Goal: Task Accomplishment & Management: Use online tool/utility

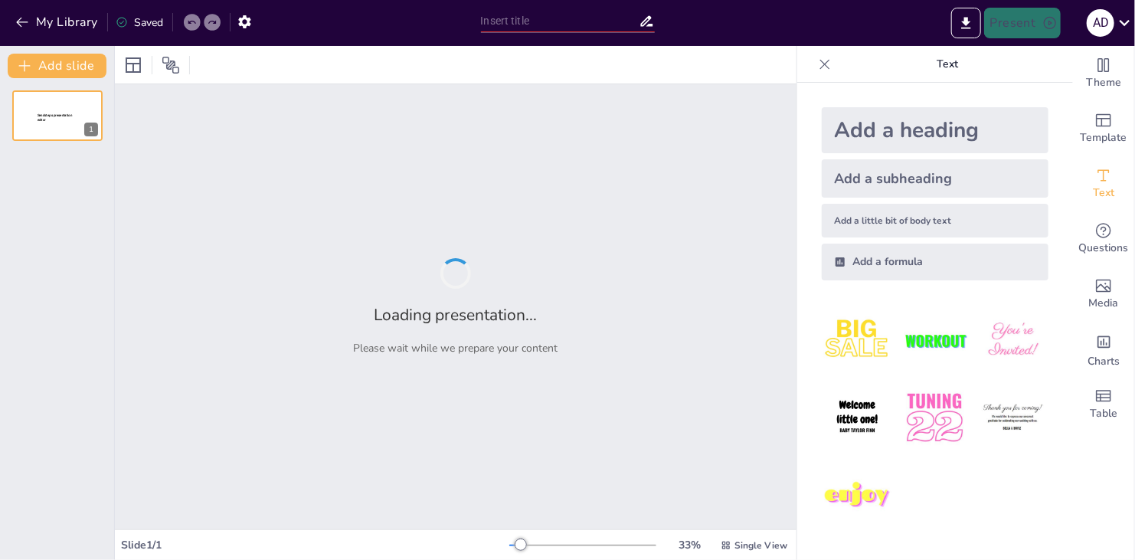
type input "Fuentes de Energía en el [GEOGRAPHIC_DATA]: Un Análisis de Corriente Alterna y …"
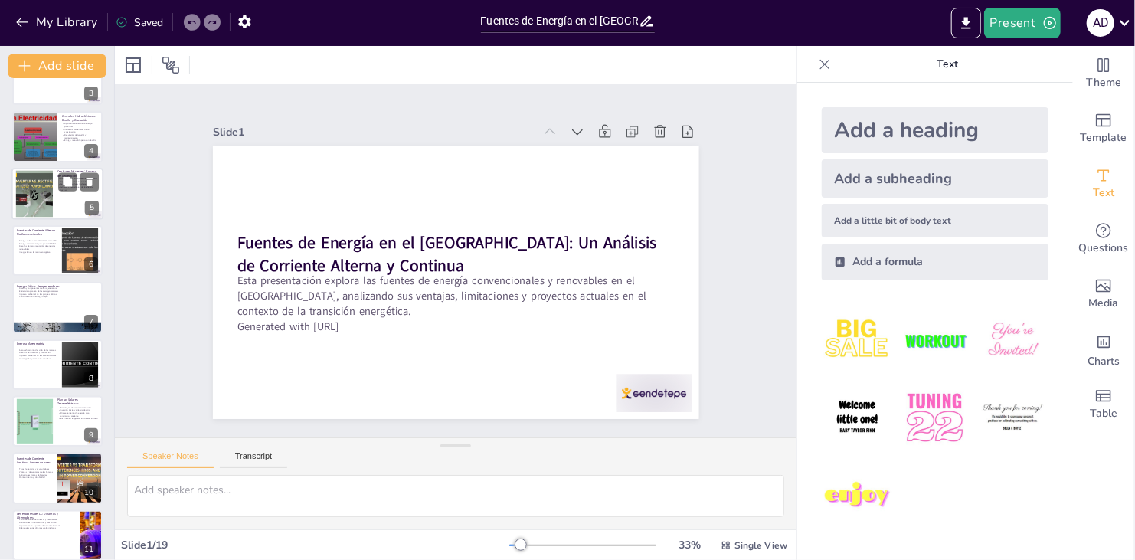
scroll to position [153, 0]
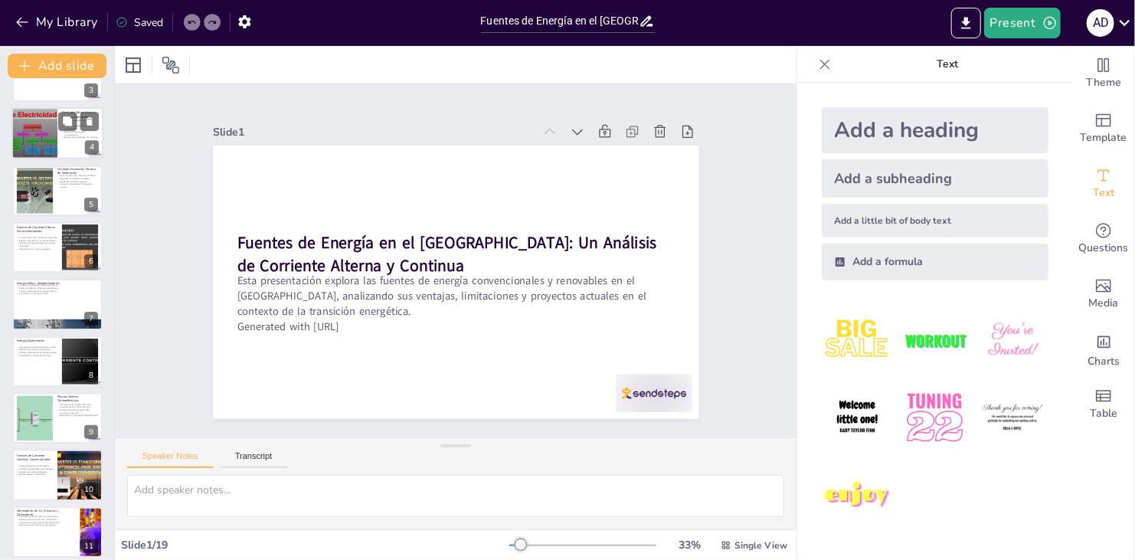
click at [51, 138] on div at bounding box center [34, 133] width 69 height 52
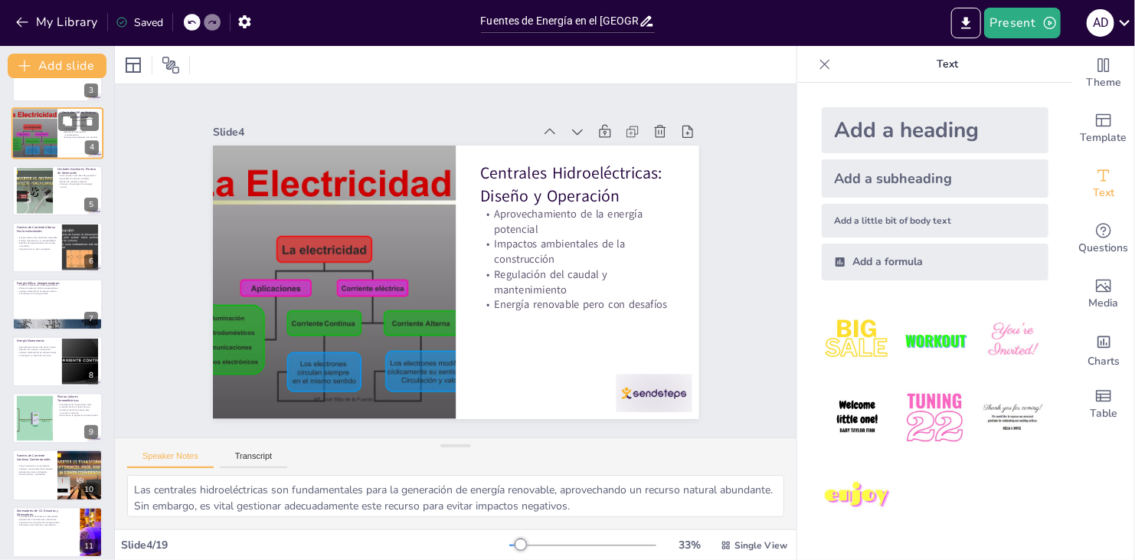
scroll to position [0, 0]
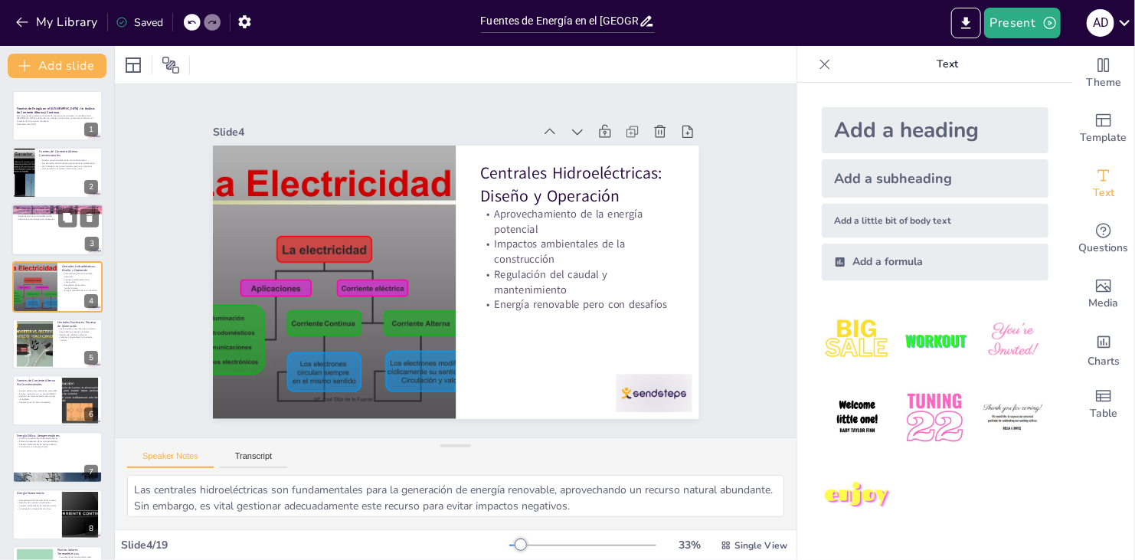
click at [61, 204] on div "Generación por Centrales Termoeléctricas Proceso de generación en centrales ter…" at bounding box center [57, 230] width 92 height 52
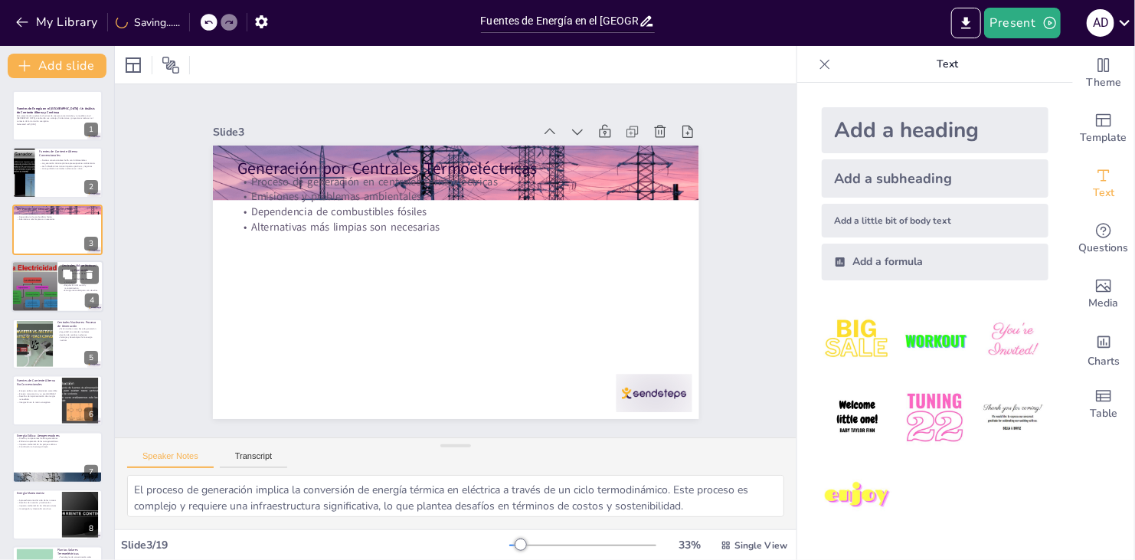
click at [61, 279] on button at bounding box center [67, 275] width 18 height 18
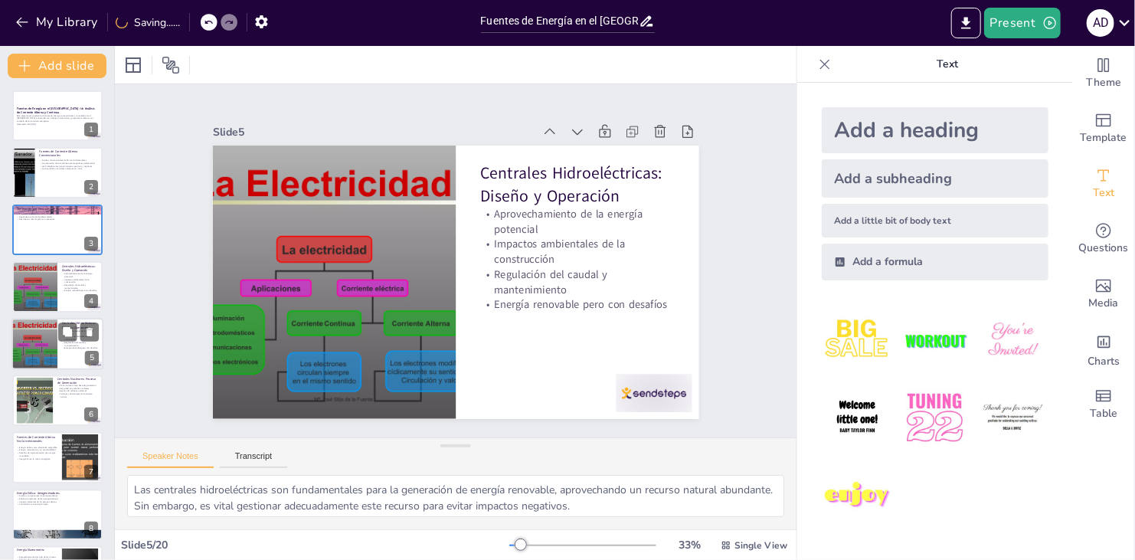
scroll to position [25, 0]
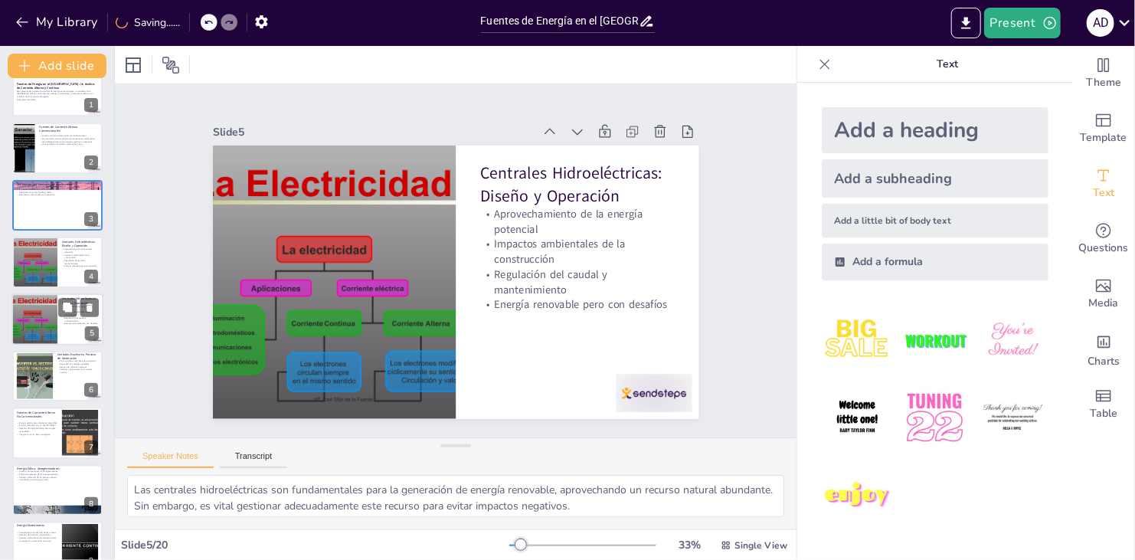
click at [39, 333] on div at bounding box center [34, 319] width 69 height 52
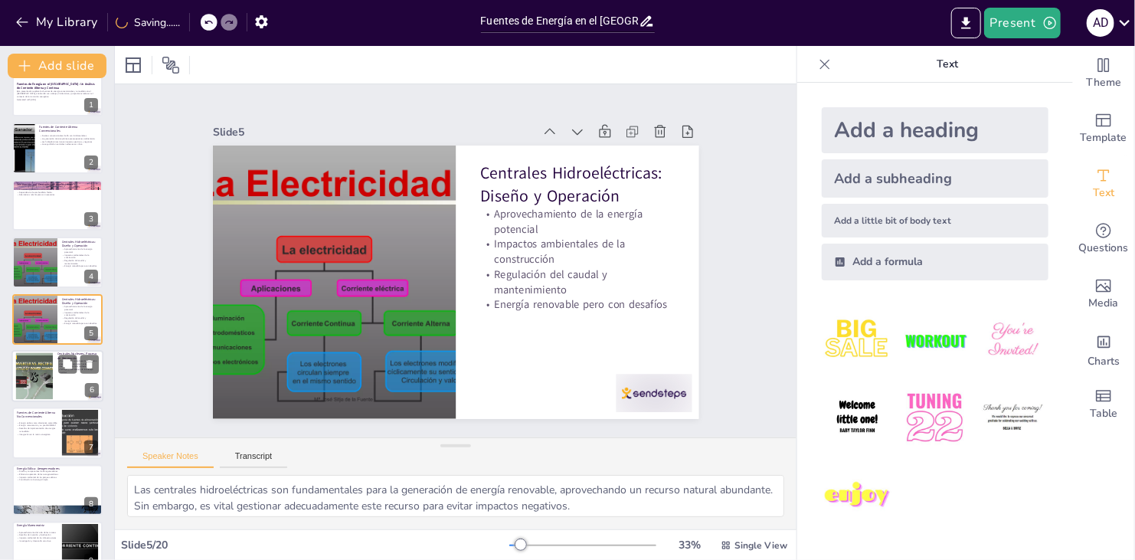
click at [39, 377] on div at bounding box center [34, 376] width 62 height 47
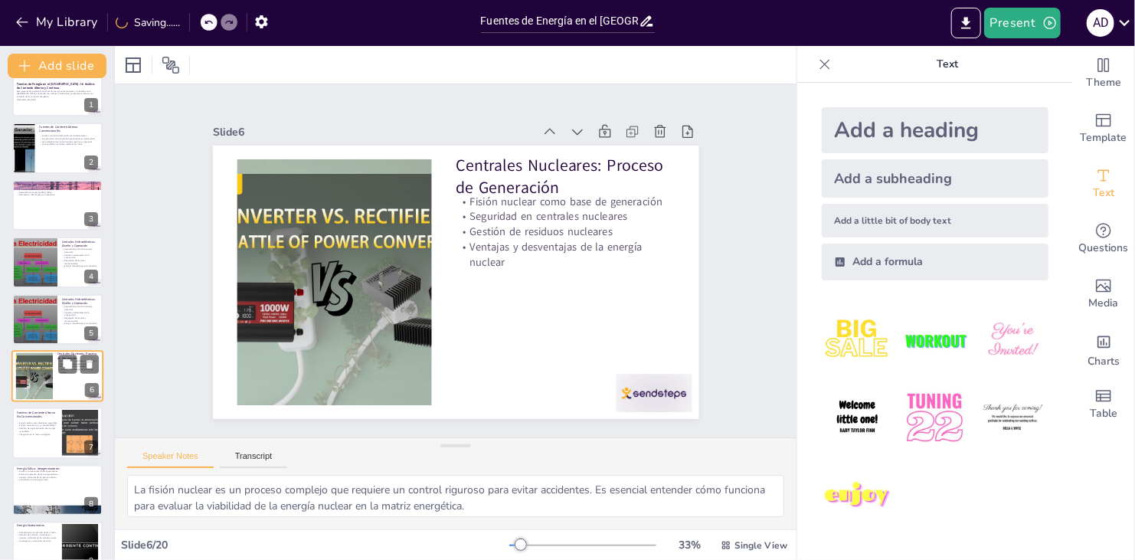
scroll to position [81, 0]
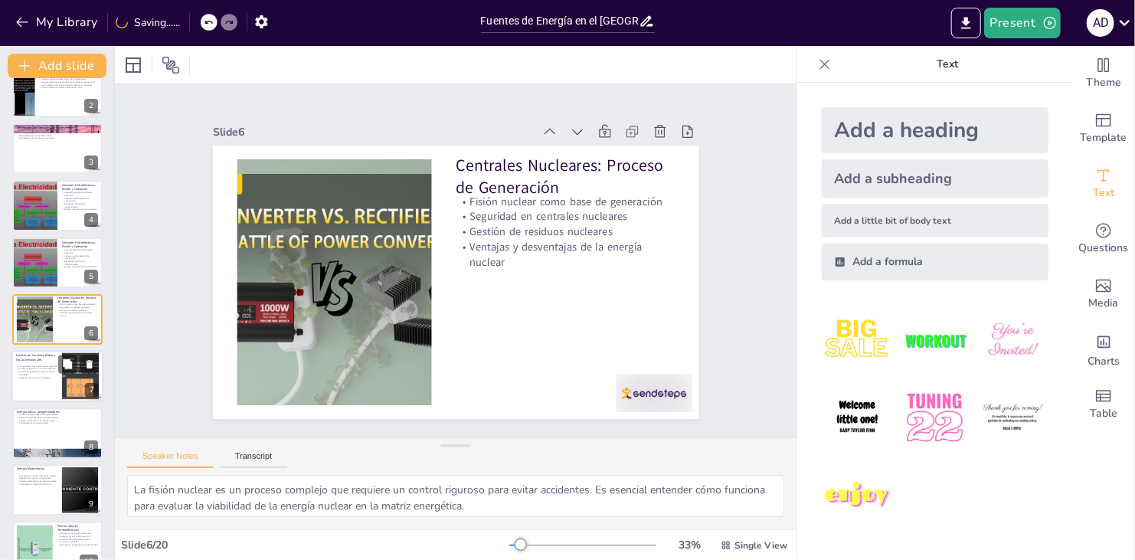
click at [50, 387] on div at bounding box center [57, 377] width 92 height 52
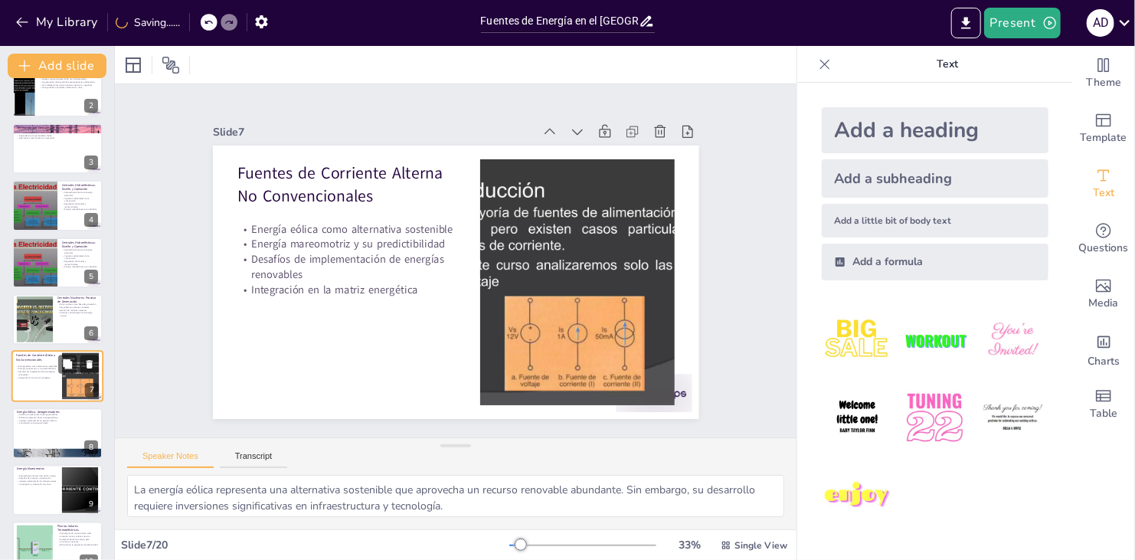
scroll to position [138, 0]
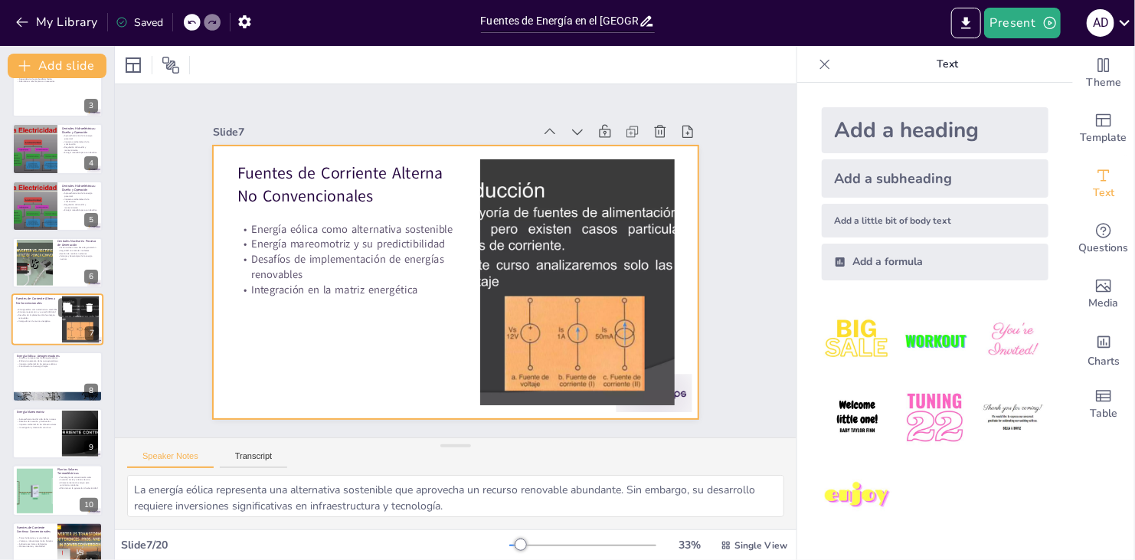
click at [60, 328] on div at bounding box center [57, 320] width 92 height 52
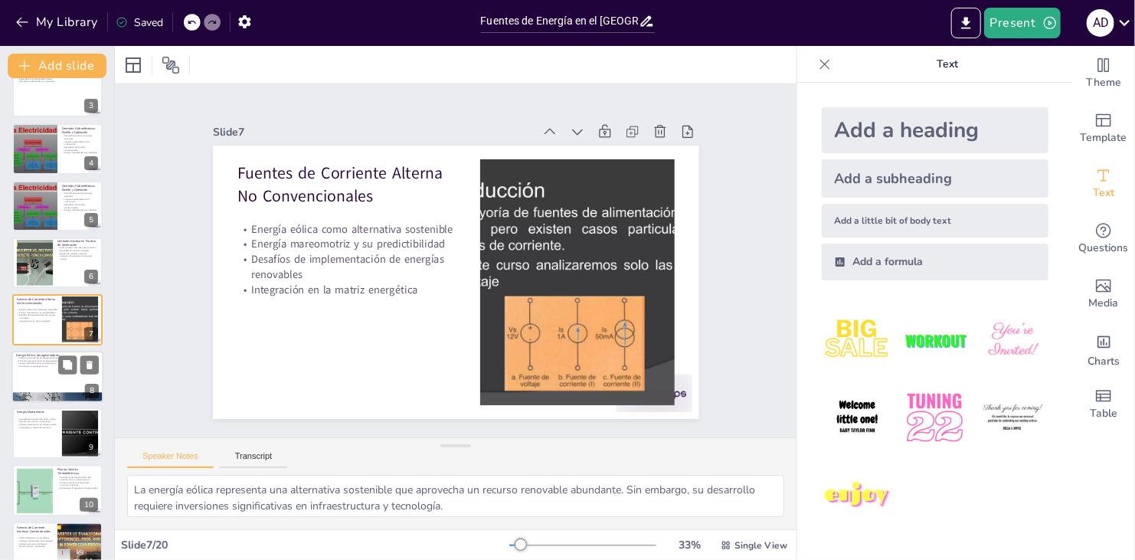
click at [60, 380] on div at bounding box center [57, 377] width 92 height 52
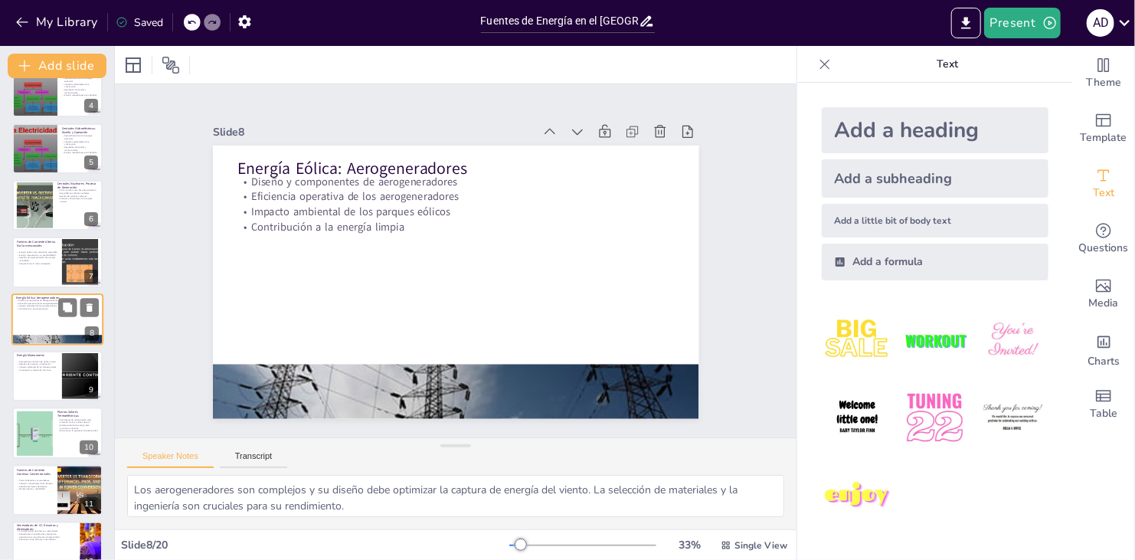
click at [60, 380] on div at bounding box center [57, 376] width 90 height 51
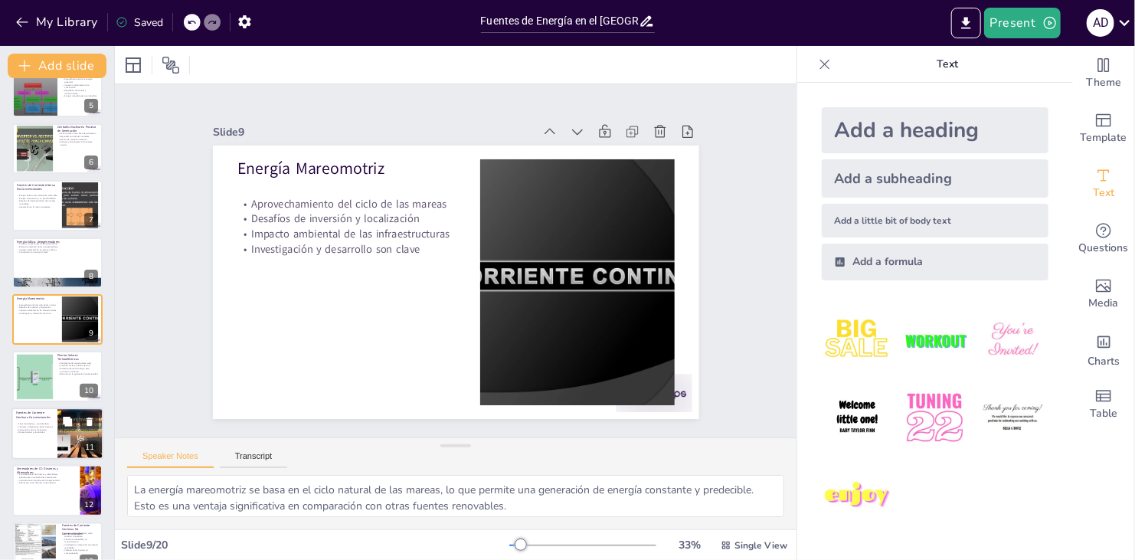
click at [46, 436] on div at bounding box center [57, 433] width 92 height 52
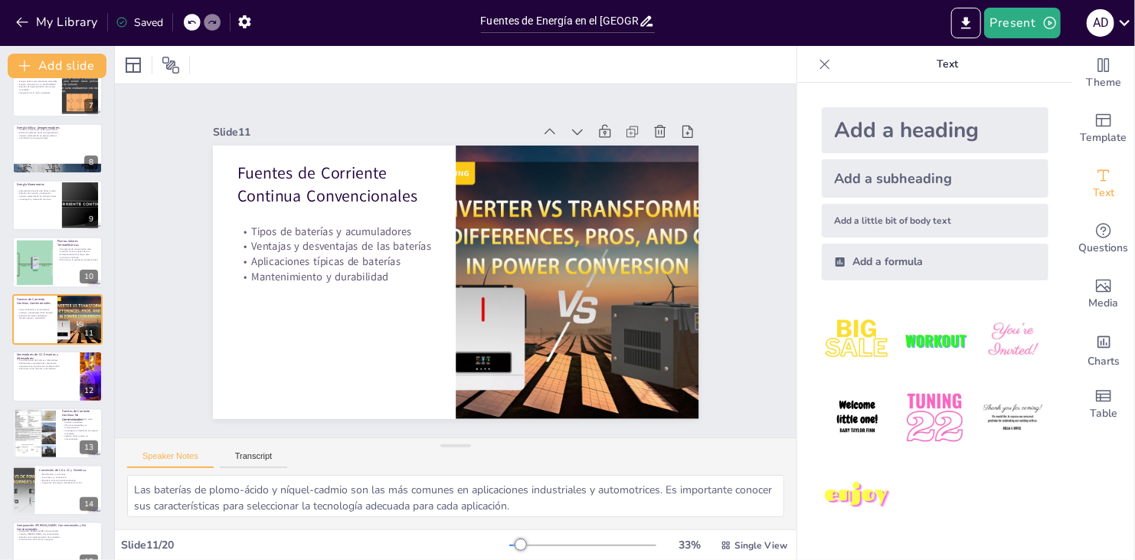
click at [44, 404] on div "Fuentes de Energía en el [GEOGRAPHIC_DATA]: Un Análisis de Corriente Alterna y …" at bounding box center [57, 290] width 114 height 1133
click at [45, 386] on div at bounding box center [57, 376] width 90 height 51
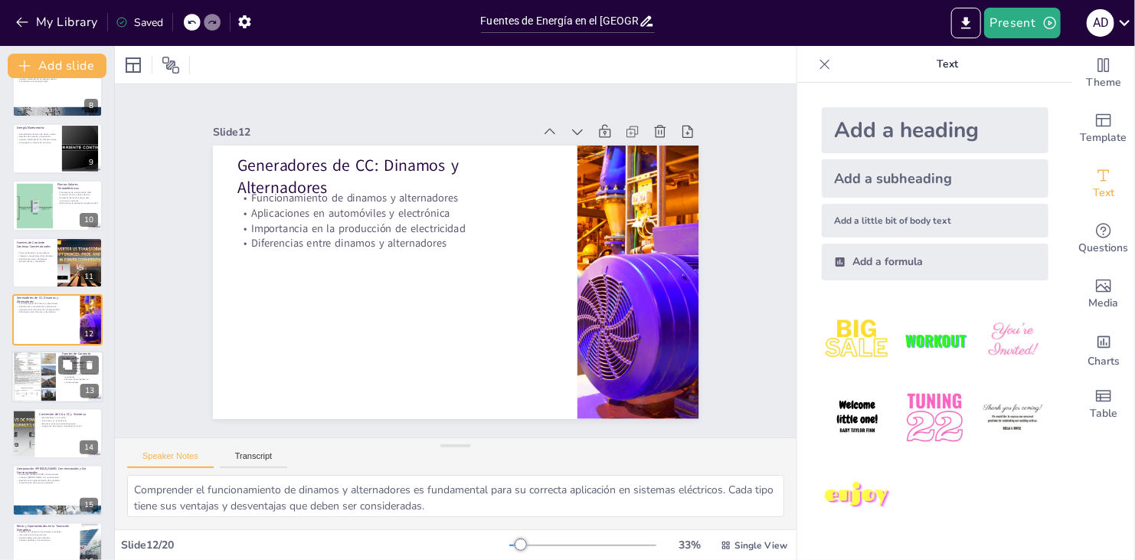
click at [45, 386] on div at bounding box center [34, 376] width 46 height 61
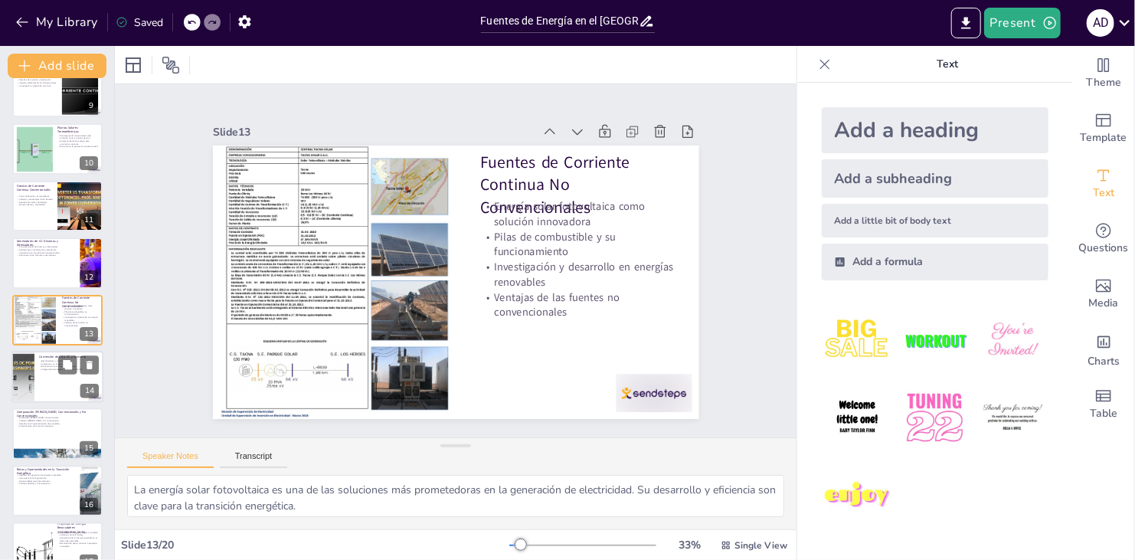
click at [45, 386] on div at bounding box center [57, 377] width 92 height 52
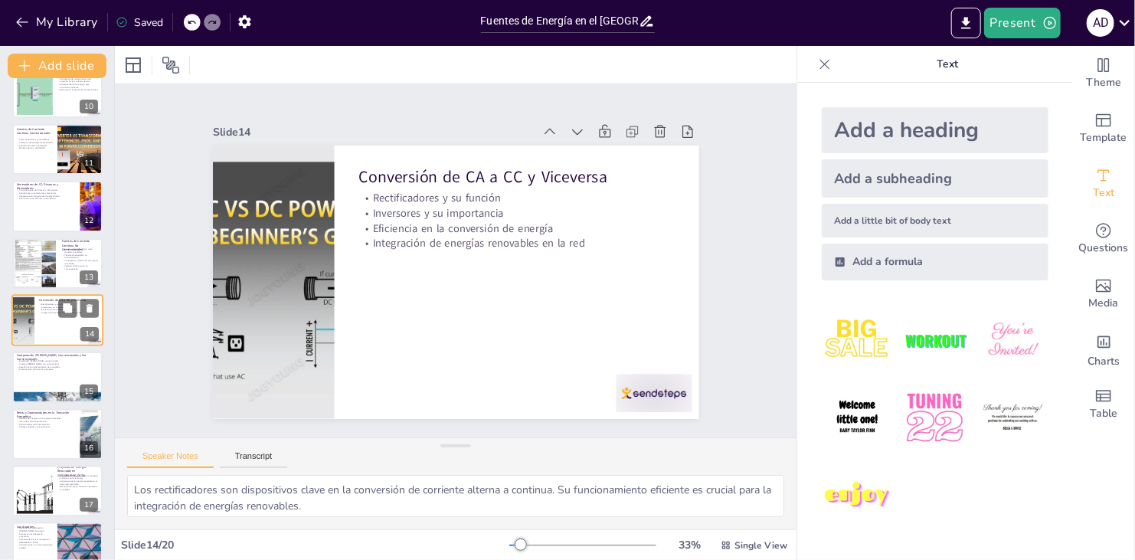
click at [45, 386] on div at bounding box center [57, 377] width 90 height 51
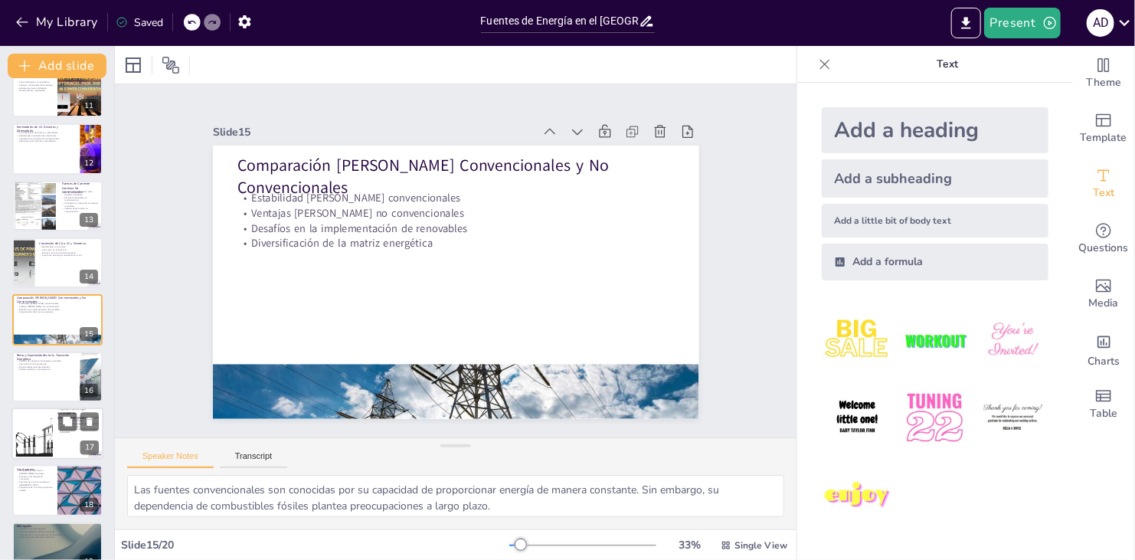
click at [45, 387] on div at bounding box center [57, 377] width 90 height 51
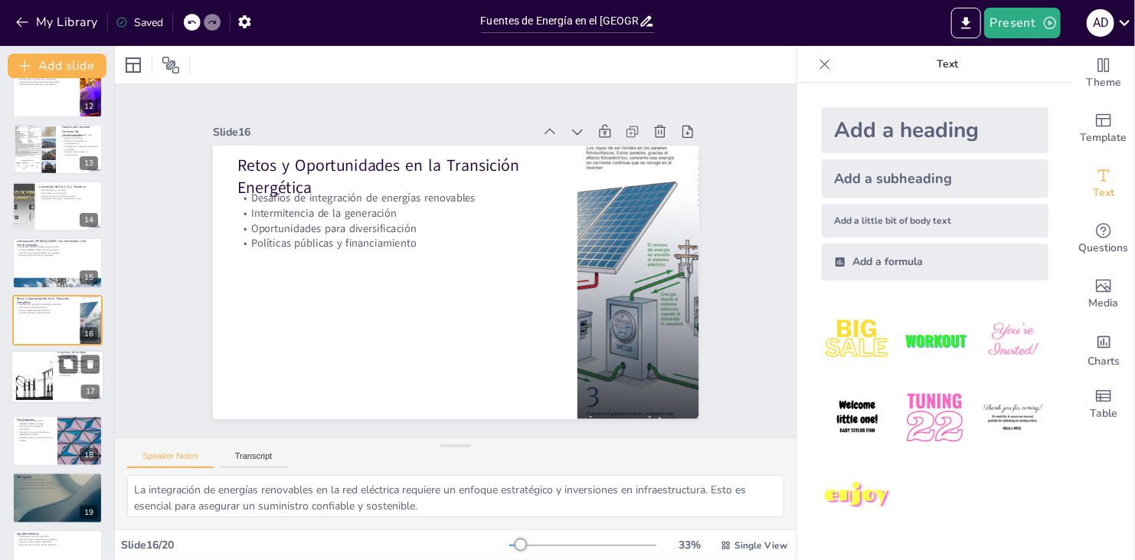
drag, startPoint x: 45, startPoint y: 387, endPoint x: 38, endPoint y: 396, distance: 11.5
click at [38, 396] on div at bounding box center [35, 376] width 112 height 47
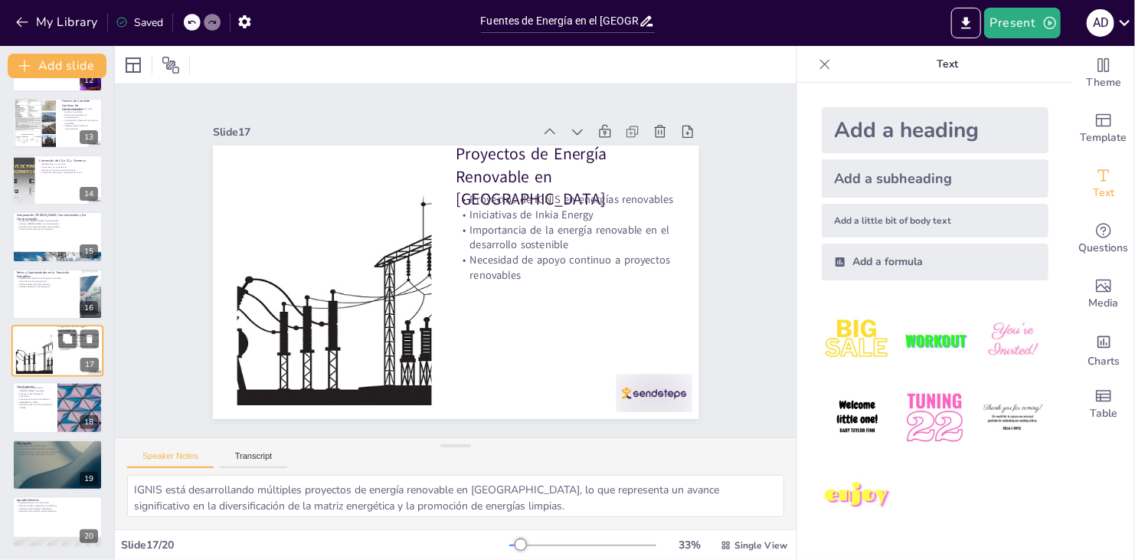
scroll to position [675, 0]
click at [38, 398] on p "Potencial de recursos naturales en [GEOGRAPHIC_DATA]" at bounding box center [35, 400] width 36 height 5
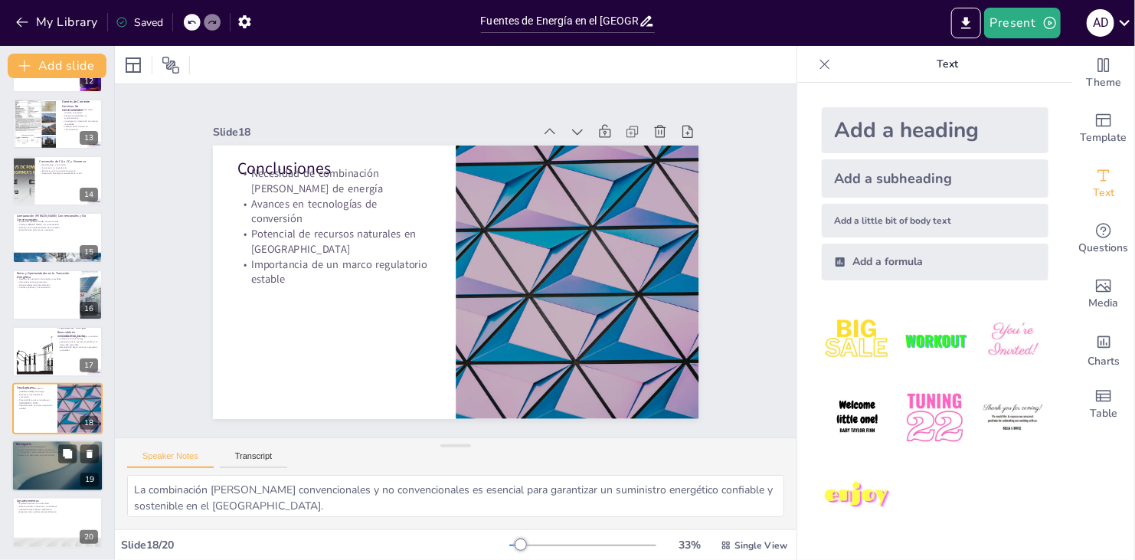
click at [51, 442] on p "Bibliografía" at bounding box center [57, 444] width 83 height 5
type textarea "La bibliografía es fundamental para respaldar la información presentada y permi…"
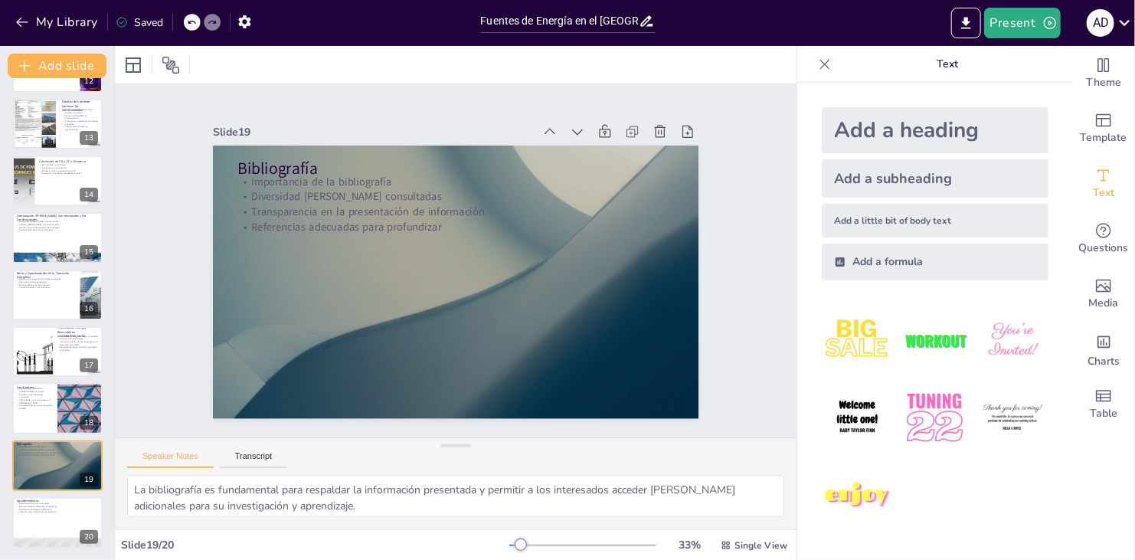
click at [769, 471] on div "Speaker Notes Transcript" at bounding box center [456, 456] width 682 height 37
